Goal: Navigation & Orientation: Find specific page/section

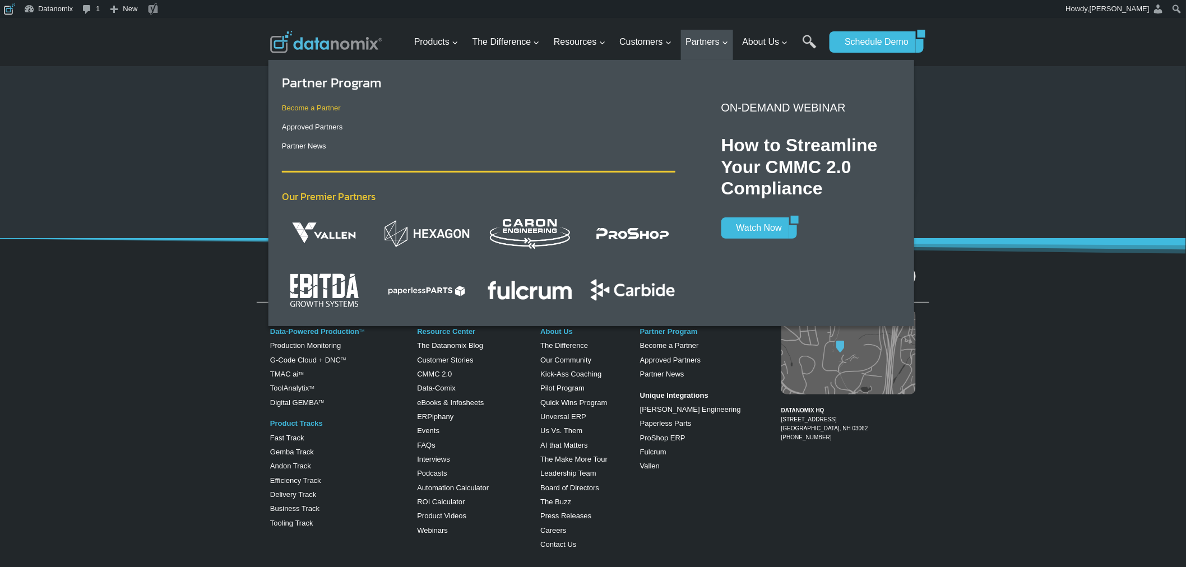
click at [331, 107] on link "Become a Partner" at bounding box center [311, 108] width 59 height 8
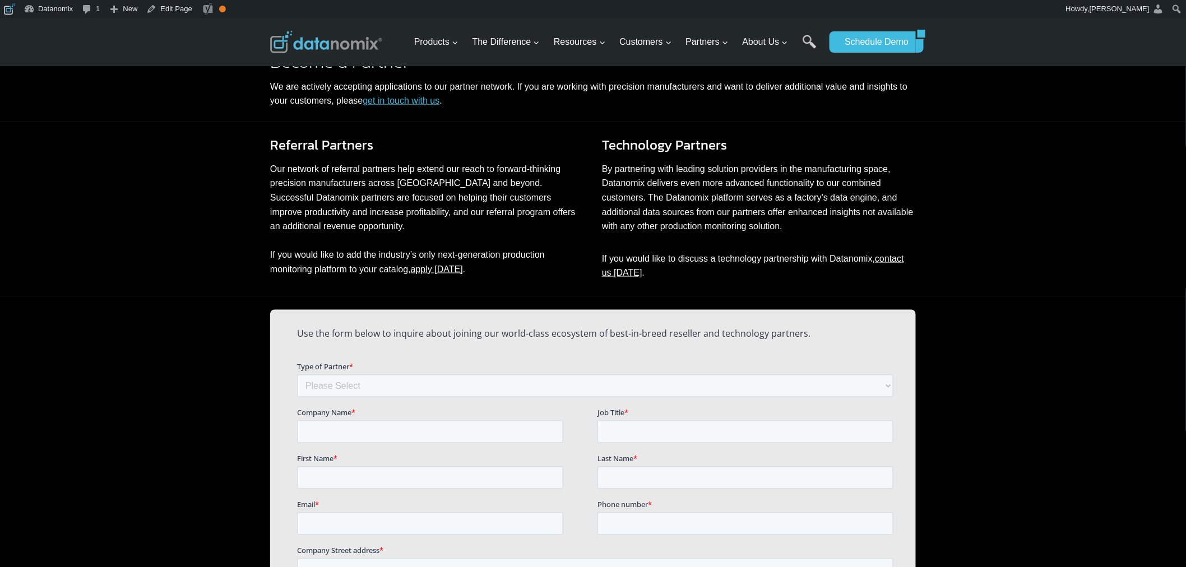
scroll to position [449, 0]
